Goal: Information Seeking & Learning: Understand process/instructions

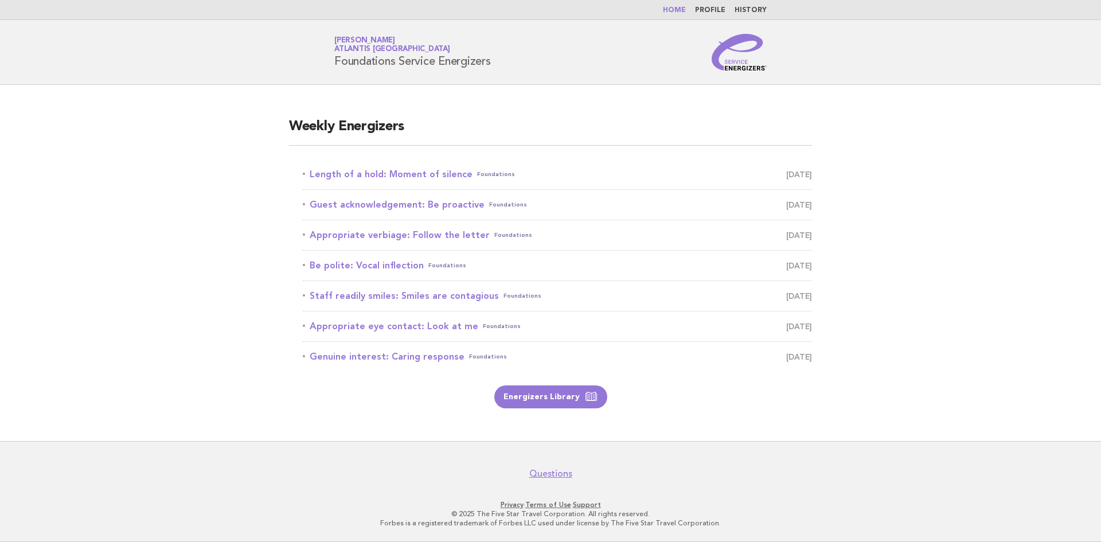
click at [155, 214] on main "Weekly Energizers Length of a hold: Moment of silence Foundations [DATE] Guest …" at bounding box center [550, 263] width 1101 height 356
click at [386, 174] on link "Length of a hold: Moment of silence Foundations [DATE]" at bounding box center [557, 174] width 509 height 16
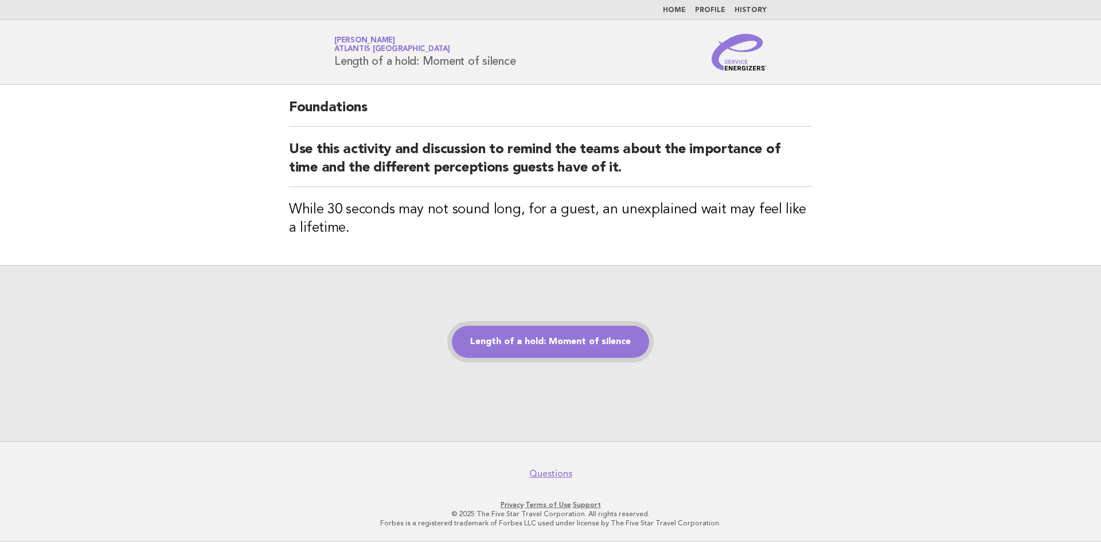
click at [577, 331] on link "Length of a hold: Moment of silence" at bounding box center [550, 342] width 197 height 32
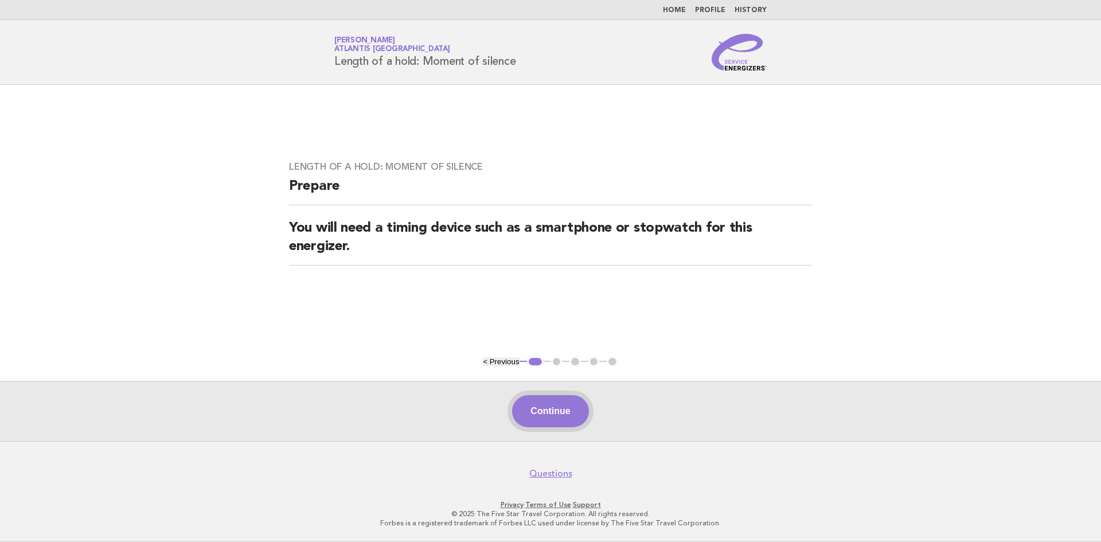
click at [561, 408] on button "Continue" at bounding box center [550, 411] width 76 height 32
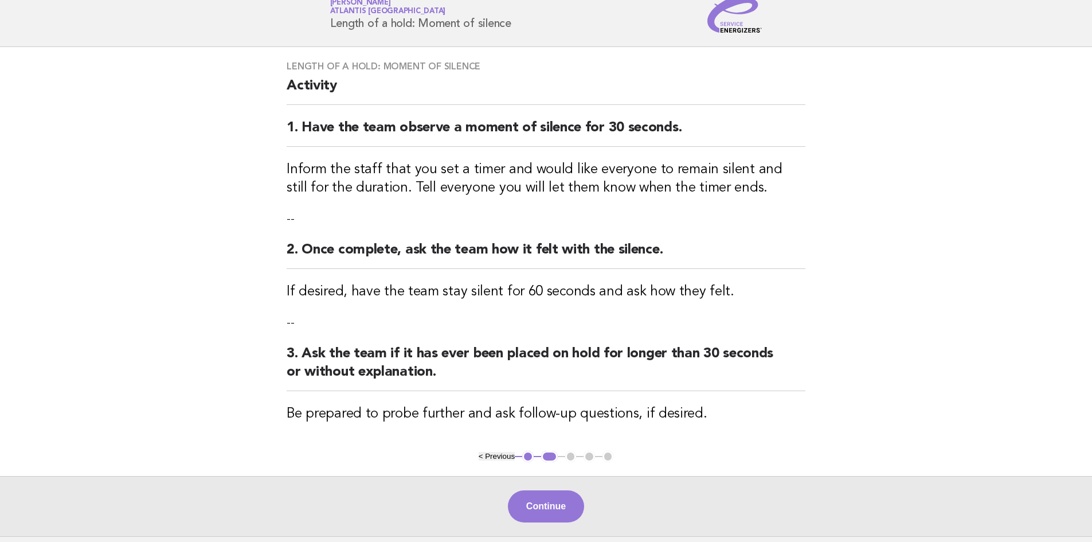
scroll to position [57, 0]
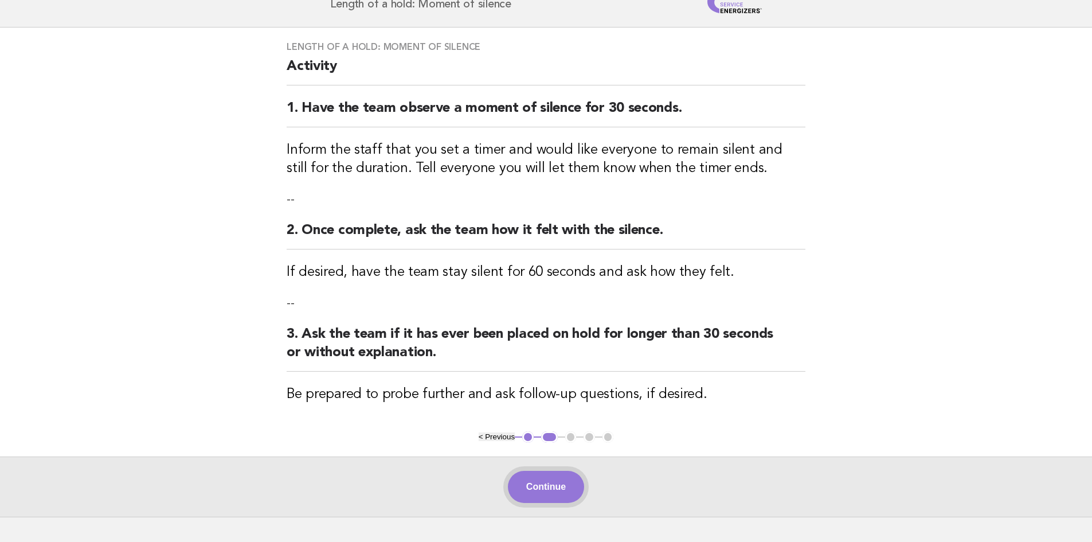
click at [553, 484] on button "Continue" at bounding box center [546, 487] width 76 height 32
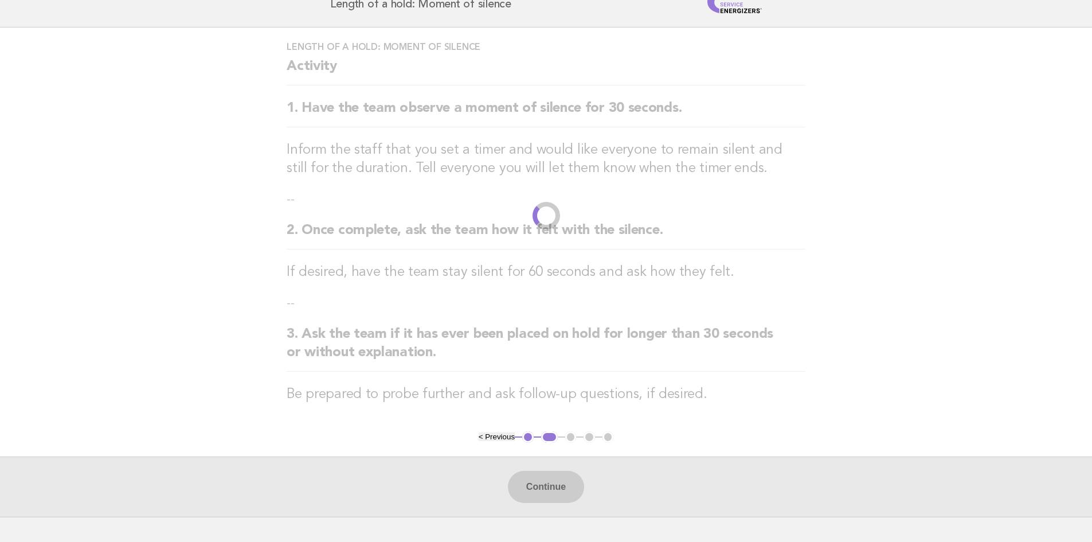
scroll to position [0, 0]
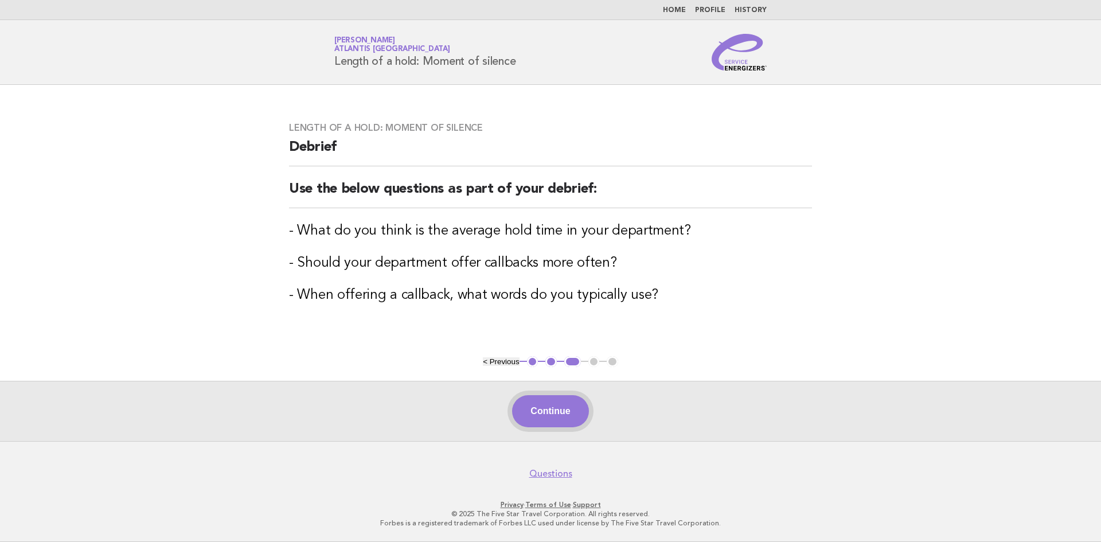
click at [562, 413] on button "Continue" at bounding box center [550, 411] width 76 height 32
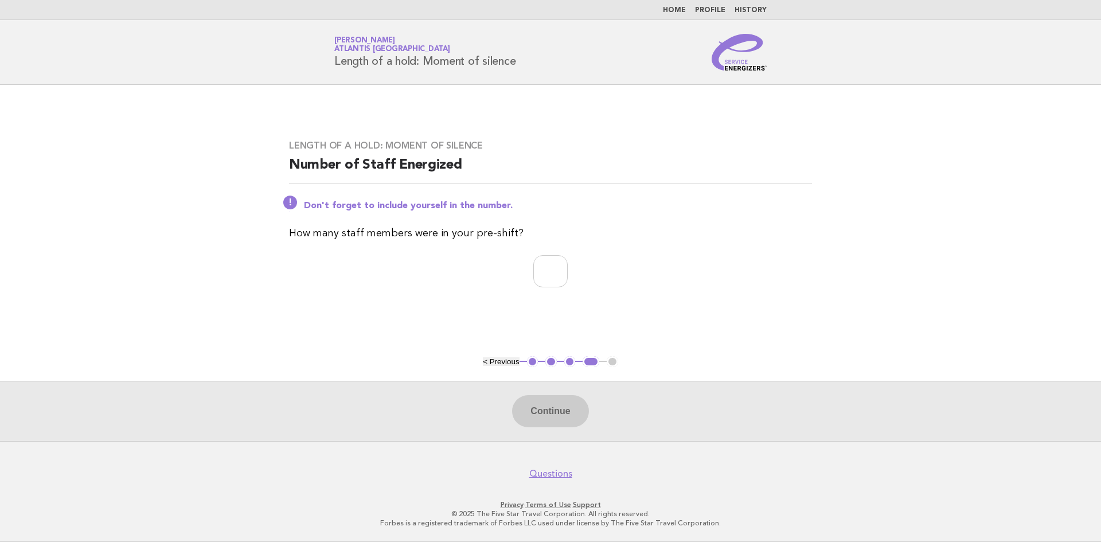
click at [550, 360] on button "2" at bounding box center [550, 361] width 11 height 11
